Goal: Information Seeking & Learning: Learn about a topic

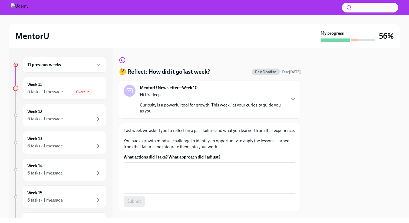
scroll to position [28, 0]
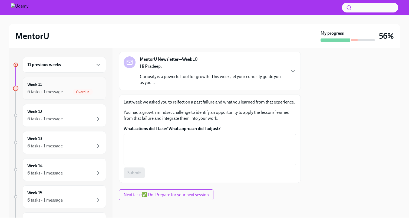
click at [80, 91] on span "Overdue" at bounding box center [83, 92] width 20 height 4
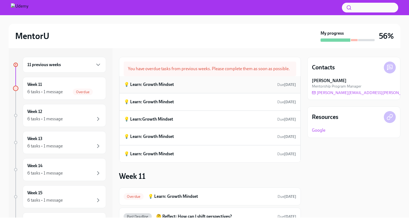
click at [147, 84] on h6 "💡 Learn: Growth Mindset" at bounding box center [149, 85] width 50 height 6
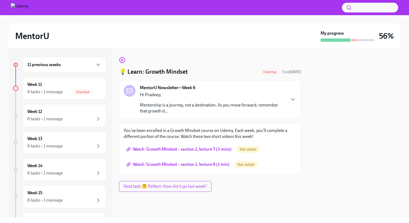
click at [165, 145] on link "Watch 'Growth Mindset – section 2, lecture 7 (3 mins)" at bounding box center [180, 149] width 112 height 11
click at [152, 162] on span "Watch 'Growth Mindset – section 2, lecture 8 (1 min)" at bounding box center [179, 164] width 102 height 5
click at [100, 64] on icon "button" at bounding box center [98, 64] width 6 height 6
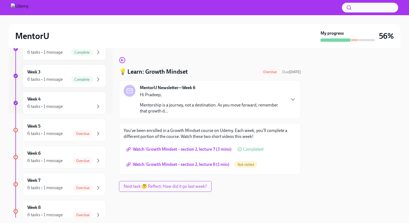
scroll to position [102, 0]
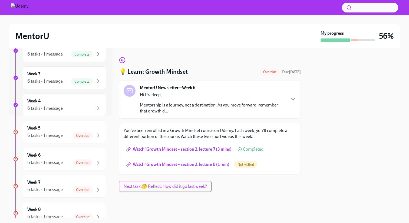
click at [203, 167] on span "Watch 'Growth Mindset – section 2, lecture 8 (1 min)" at bounding box center [179, 164] width 102 height 5
click at [50, 134] on div "6 tasks • 1 message" at bounding box center [44, 135] width 35 height 6
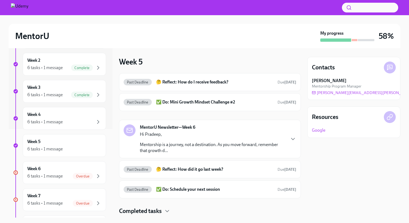
scroll to position [92, 0]
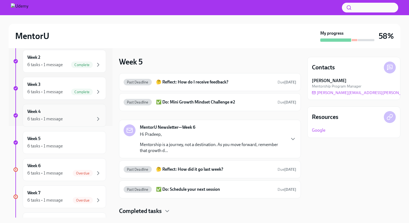
click at [53, 120] on div "6 tasks • 1 message" at bounding box center [44, 119] width 35 height 6
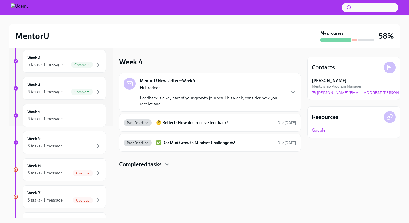
click at [160, 164] on h4 "Completed tasks" at bounding box center [140, 164] width 43 height 8
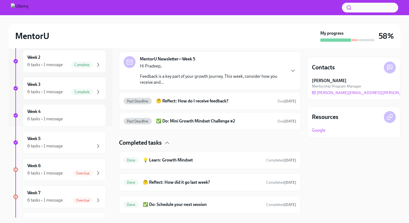
scroll to position [22, 0]
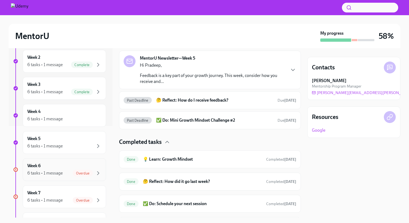
click at [84, 166] on div "Week 6 6 tasks • 1 message Overdue" at bounding box center [64, 170] width 74 height 14
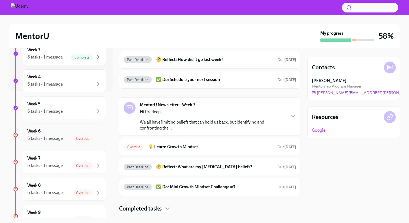
scroll to position [131, 0]
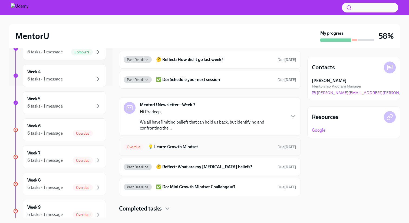
click at [198, 143] on div "Overdue 💡 Learn: Growth Mindset Due [DATE]" at bounding box center [210, 146] width 173 height 9
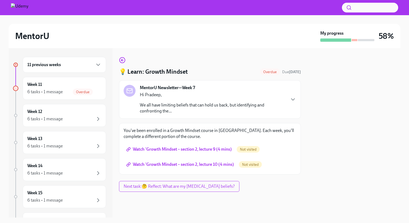
click at [216, 149] on span "Watch 'Growth Mindset – section 2, lecture 9 (4 mins)" at bounding box center [180, 149] width 105 height 5
click at [226, 165] on span "Watch 'Growth Mindset – section 2, lecture 10 (4 mins)" at bounding box center [181, 164] width 107 height 5
